Goal: Find specific page/section: Find specific page/section

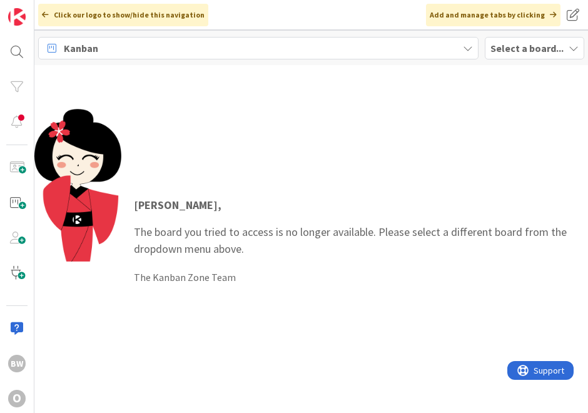
click at [501, 45] on b "Select a board..." at bounding box center [526, 48] width 73 height 13
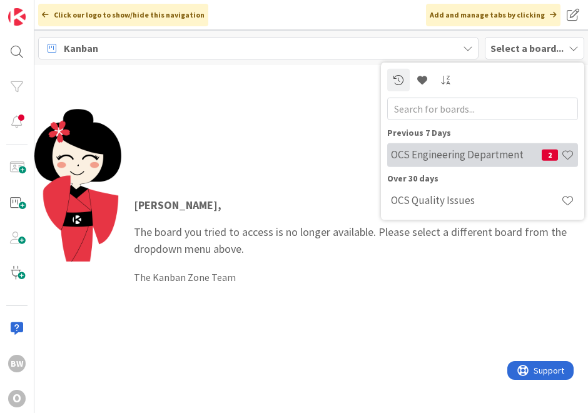
click at [435, 150] on h4 "OCS Engineering Department" at bounding box center [466, 154] width 151 height 13
